Goal: Use online tool/utility: Utilize a website feature to perform a specific function

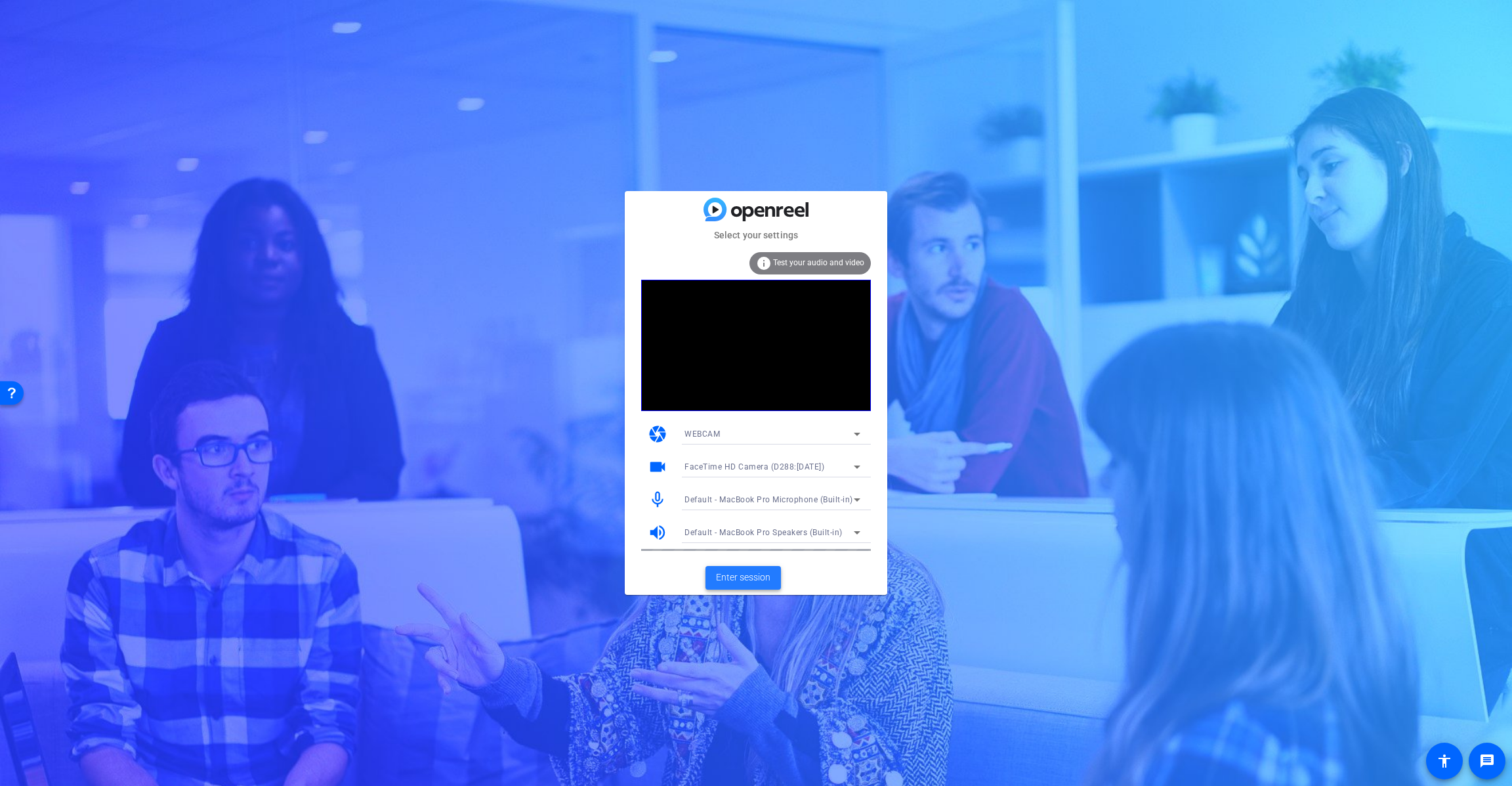
click at [747, 572] on span "Enter session" at bounding box center [743, 577] width 54 height 14
click at [755, 577] on span "Enter session" at bounding box center [743, 577] width 54 height 14
